Goal: Navigation & Orientation: Understand site structure

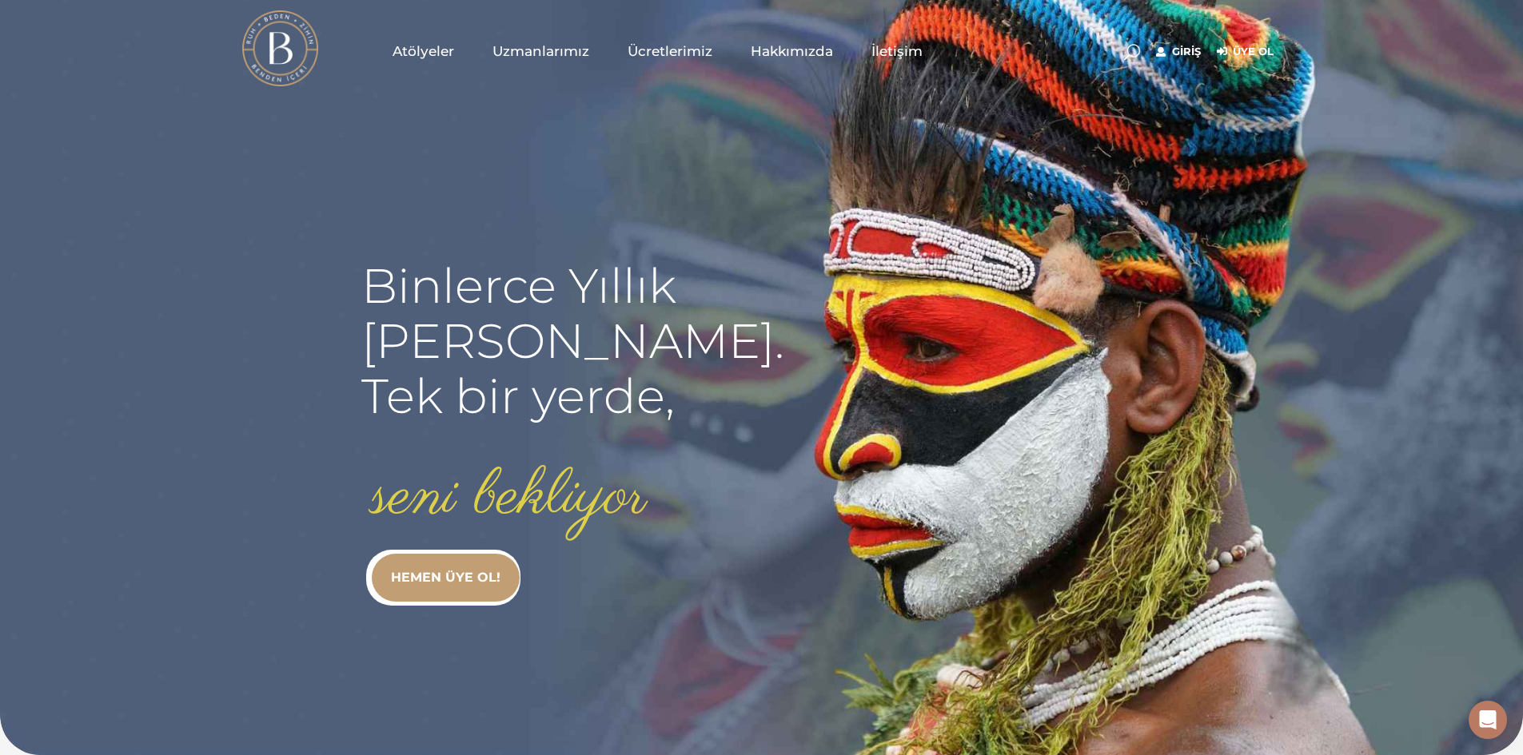
click at [664, 52] on span "Ücretlerimiz" at bounding box center [669, 51] width 85 height 18
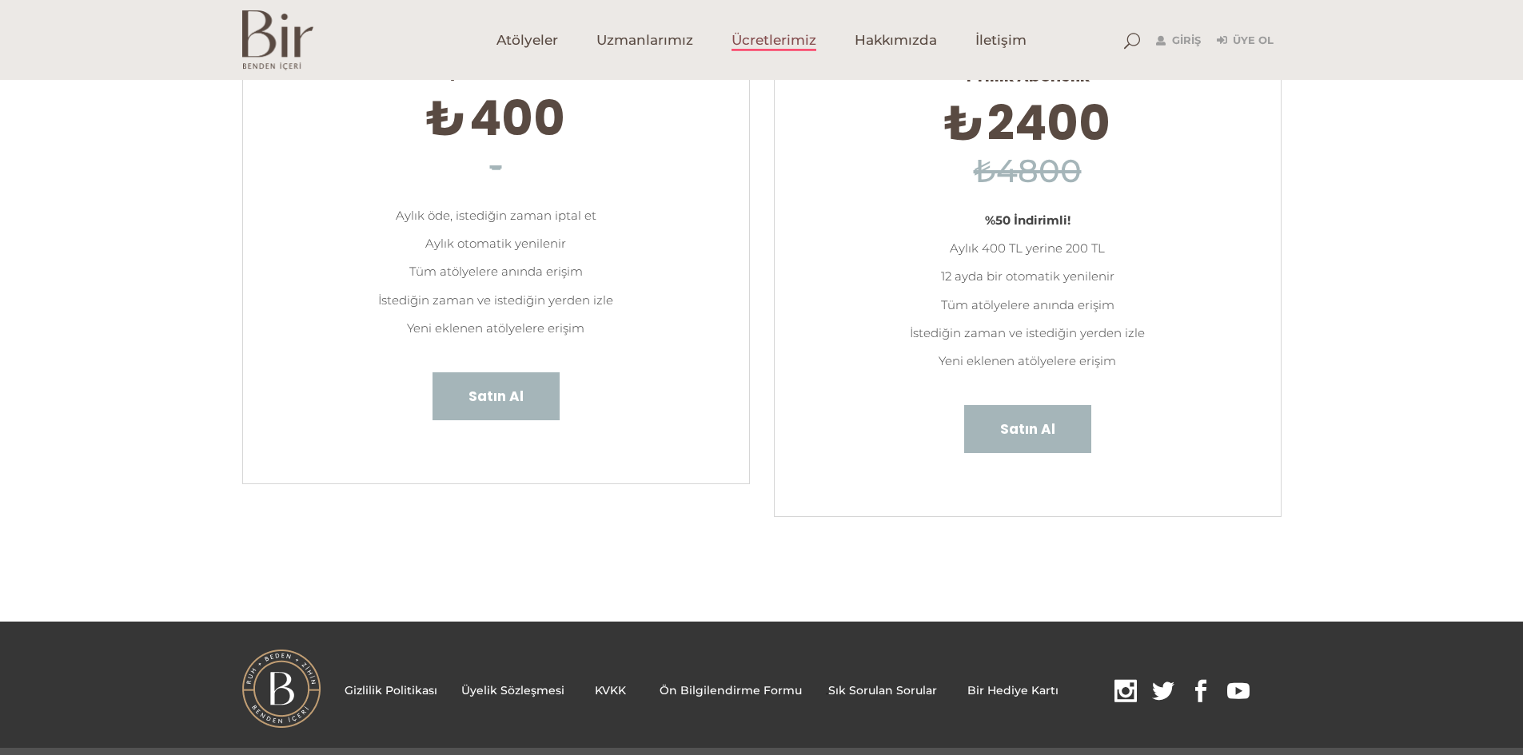
scroll to position [237, 0]
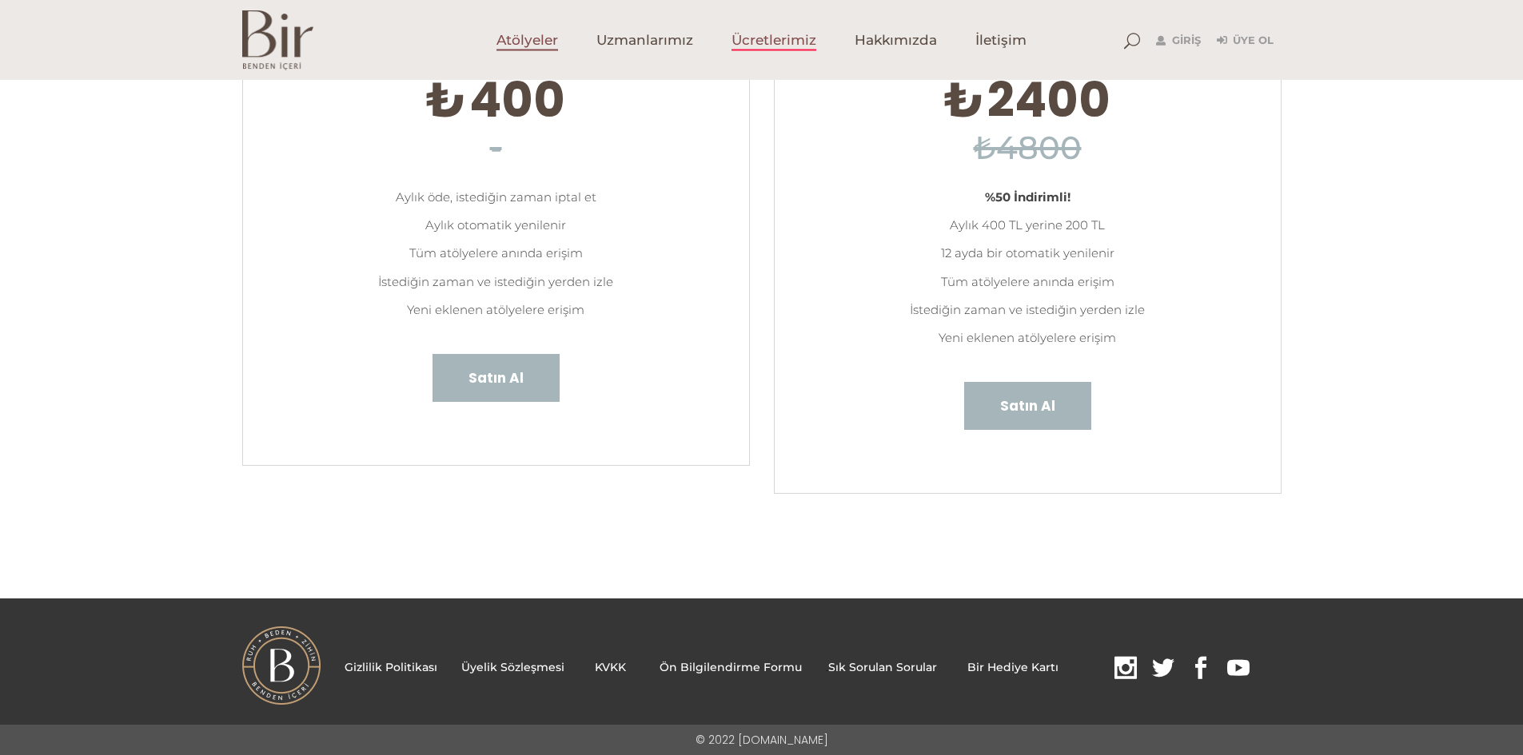
click at [541, 45] on span "Atölyeler" at bounding box center [527, 40] width 62 height 18
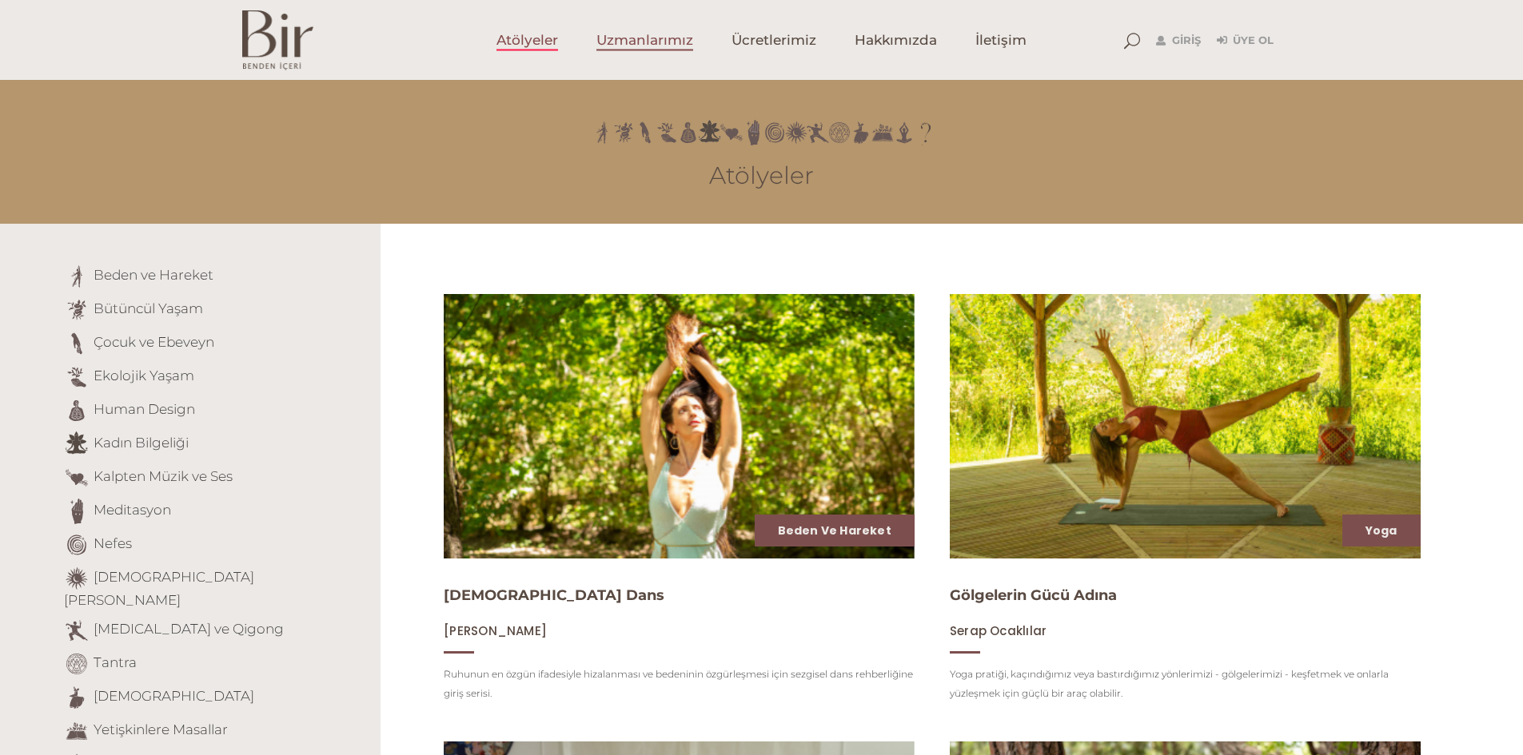
click at [642, 35] on span "Uzmanlarımız" at bounding box center [644, 40] width 97 height 18
